Goal: Transaction & Acquisition: Purchase product/service

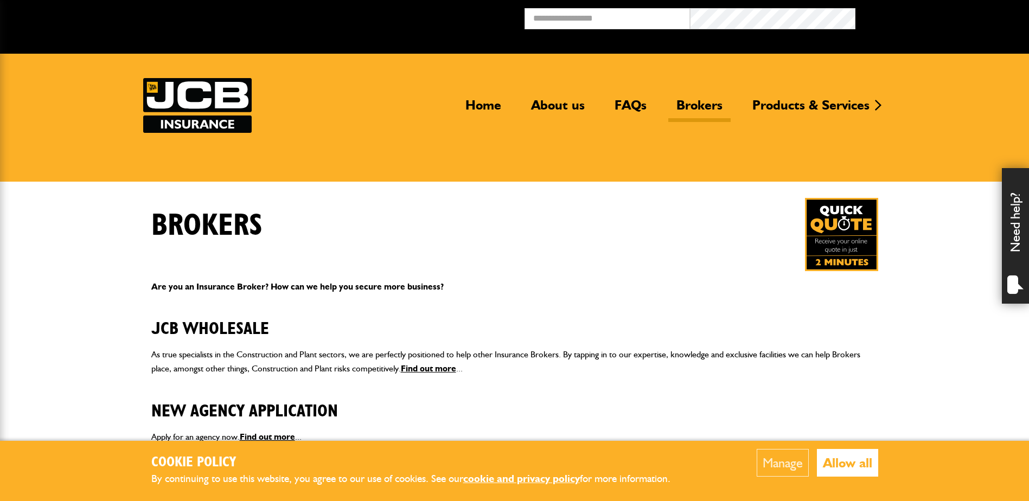
scroll to position [217, 0]
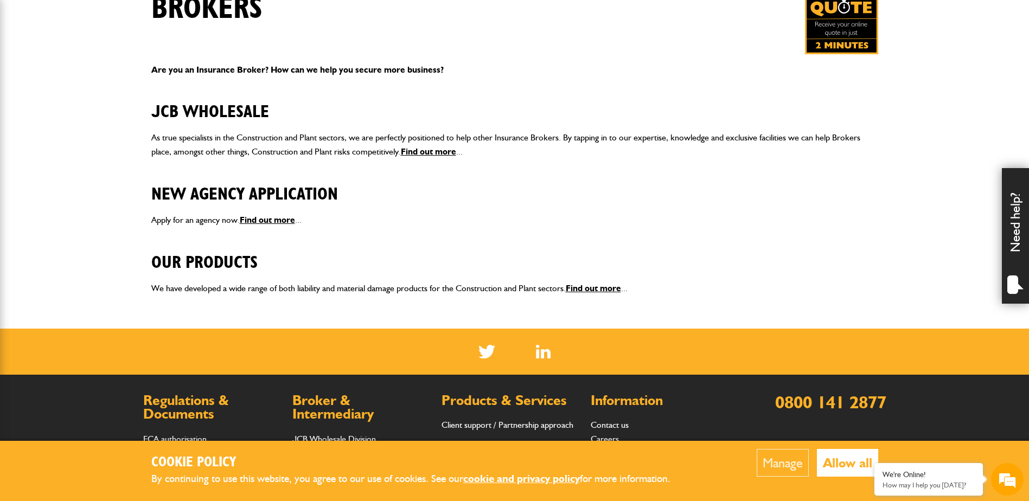
click at [866, 465] on button "Allow all" at bounding box center [847, 463] width 61 height 28
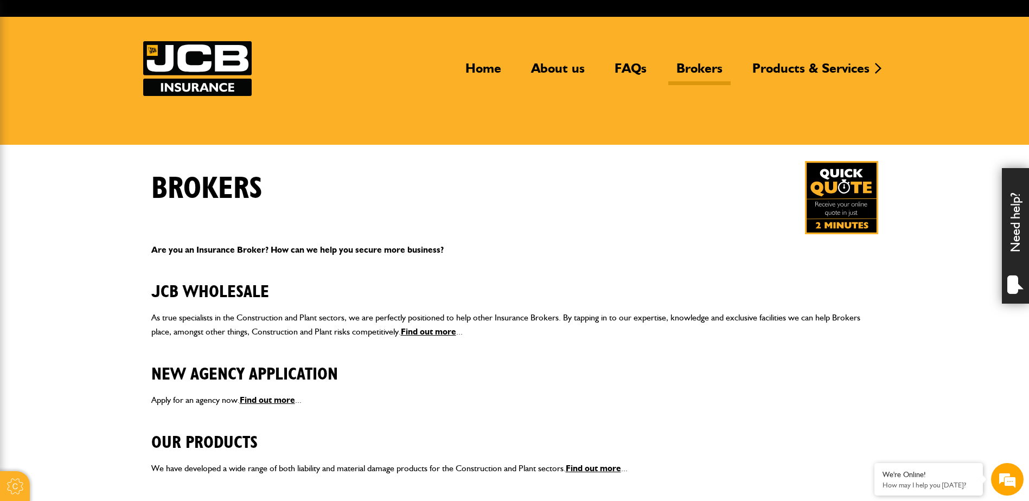
scroll to position [0, 0]
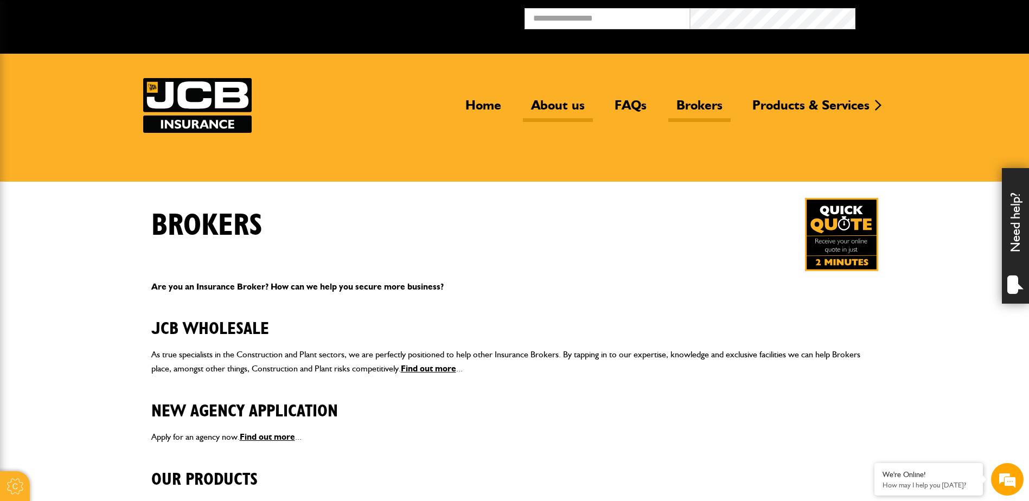
click at [544, 105] on link "About us" at bounding box center [558, 109] width 70 height 25
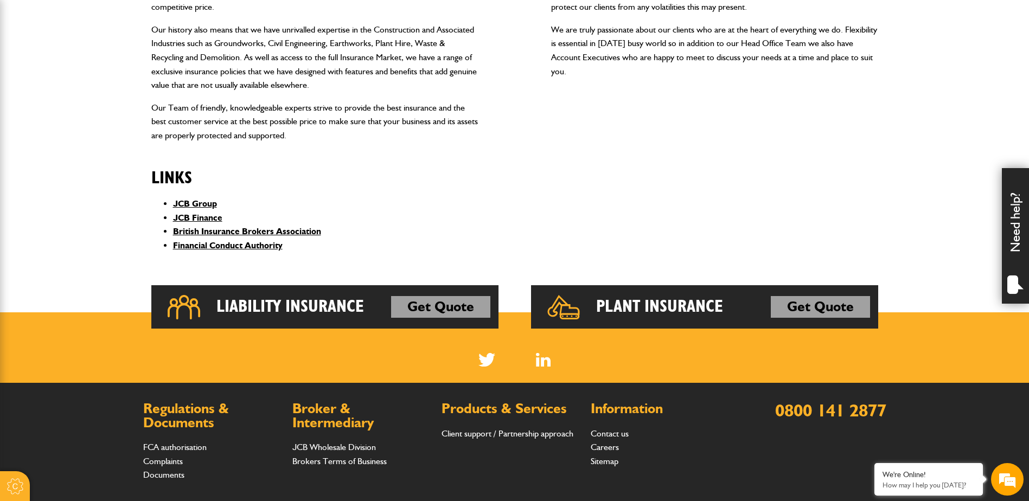
scroll to position [465, 0]
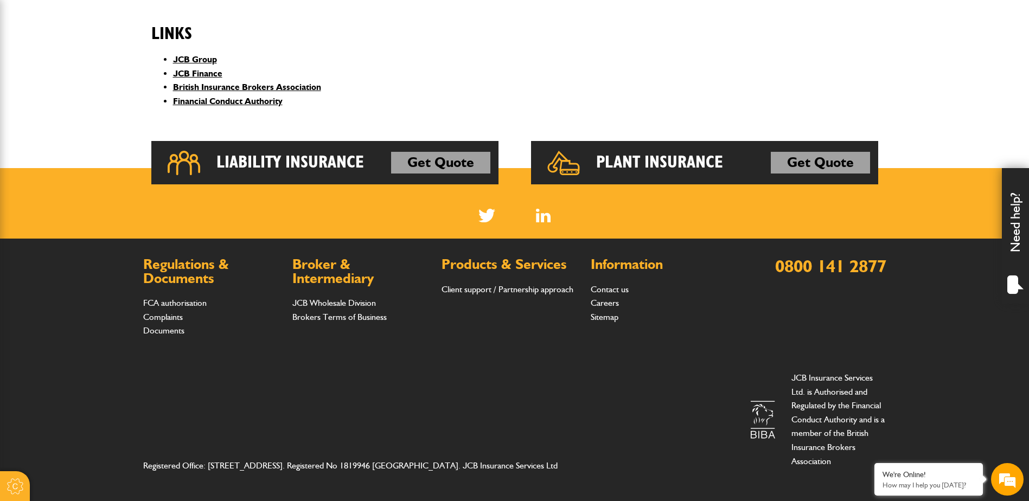
click at [661, 170] on h2 "Plant Insurance" at bounding box center [659, 163] width 127 height 22
click at [833, 161] on link "Get Quote" at bounding box center [820, 163] width 99 height 22
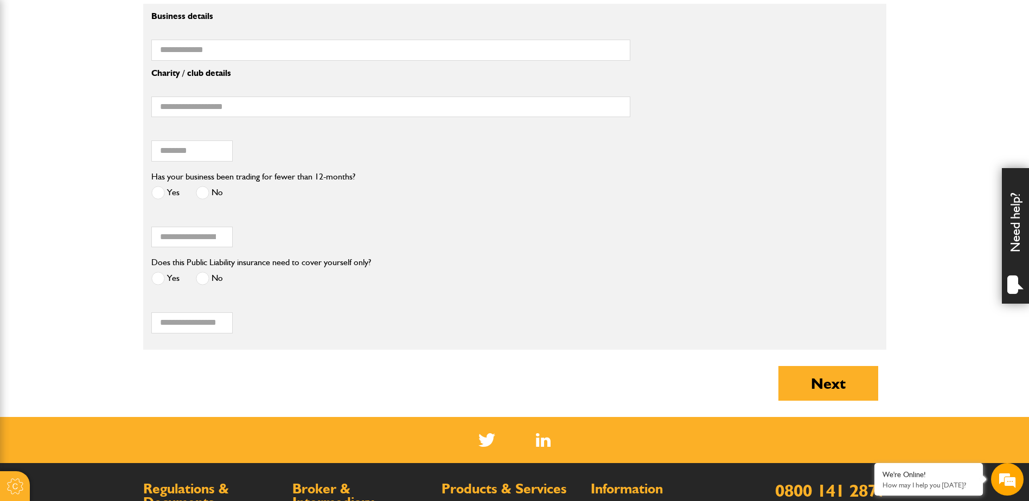
scroll to position [1085, 0]
